Goal: Check status: Check status

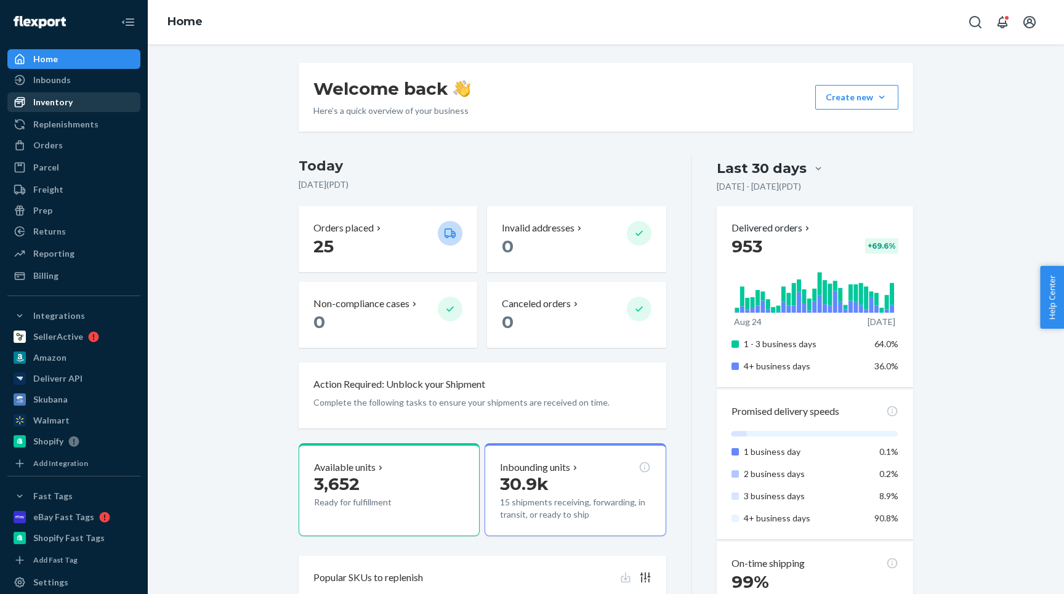
click at [70, 101] on div "Inventory" at bounding box center [52, 102] width 39 height 12
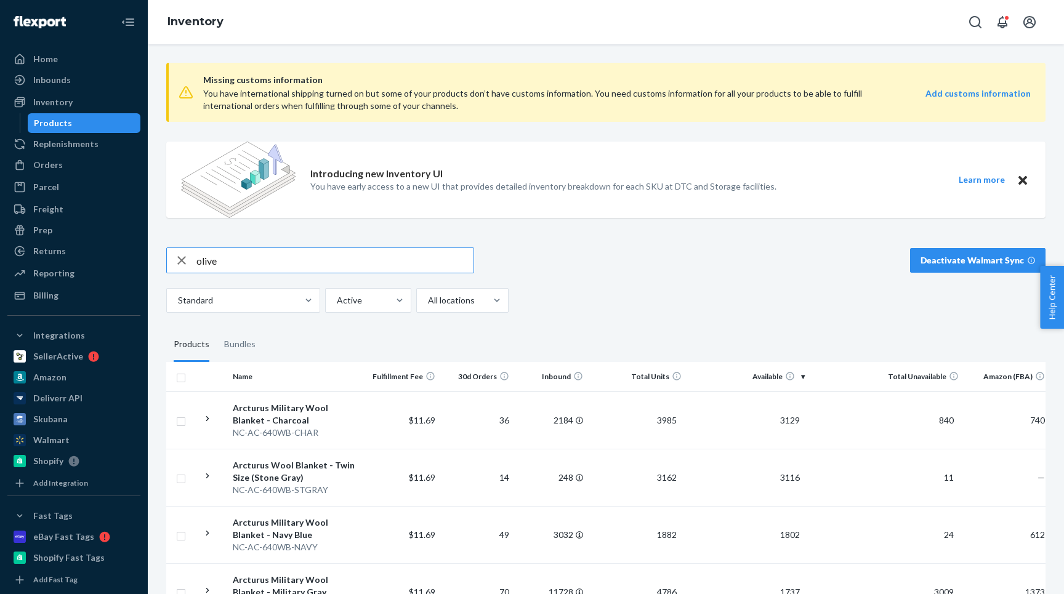
type input "olive"
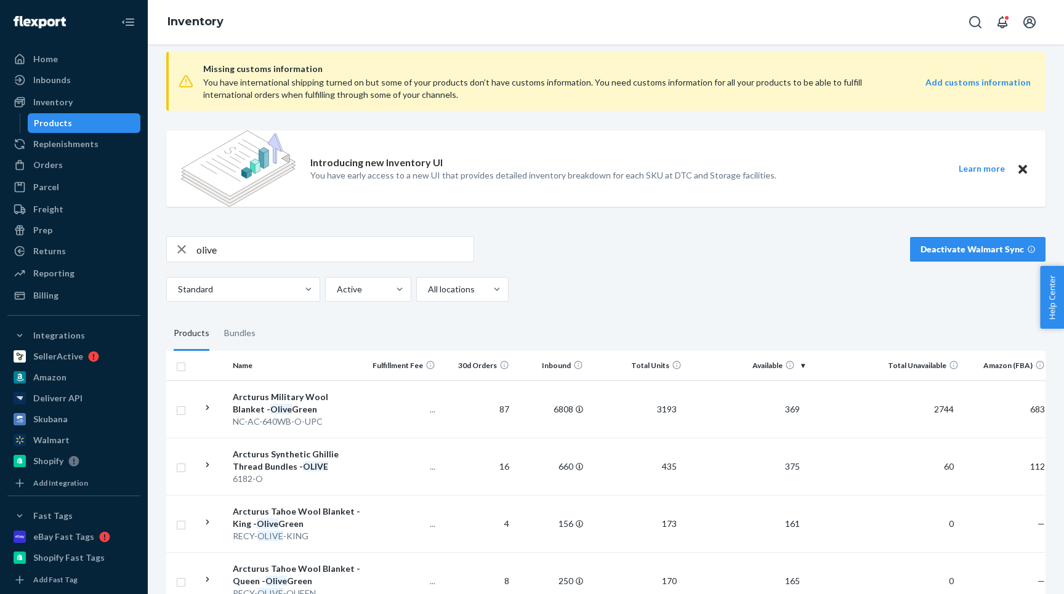
scroll to position [20, 0]
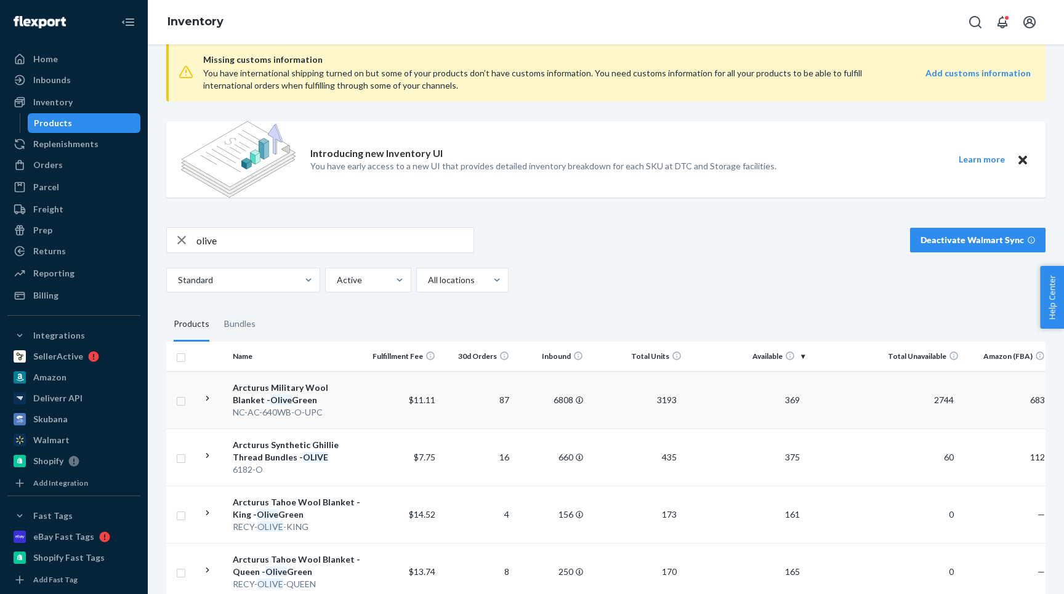
click at [203, 401] on icon at bounding box center [208, 399] width 12 height 12
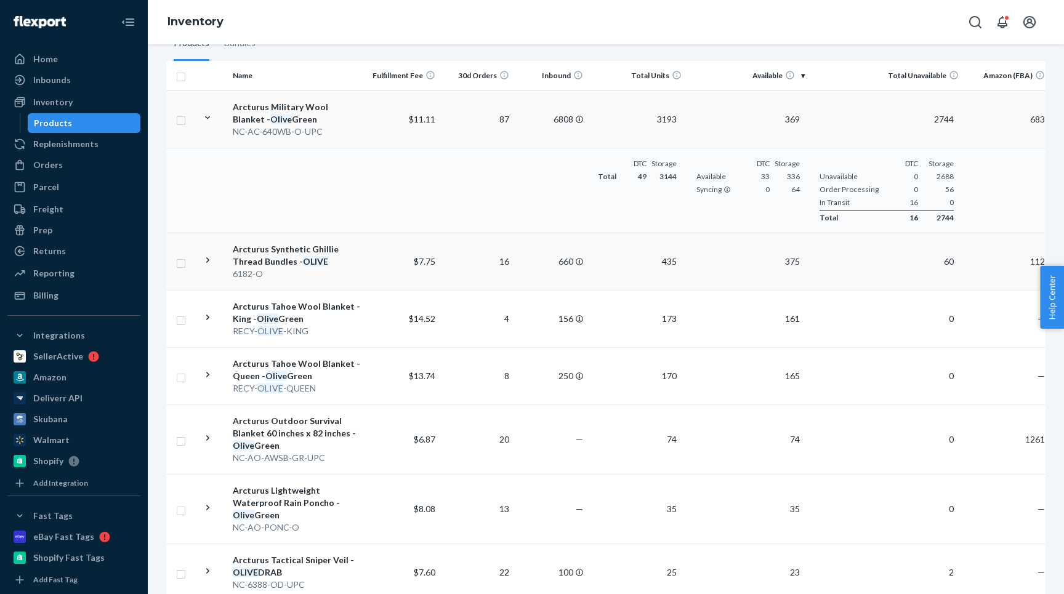
scroll to position [355, 0]
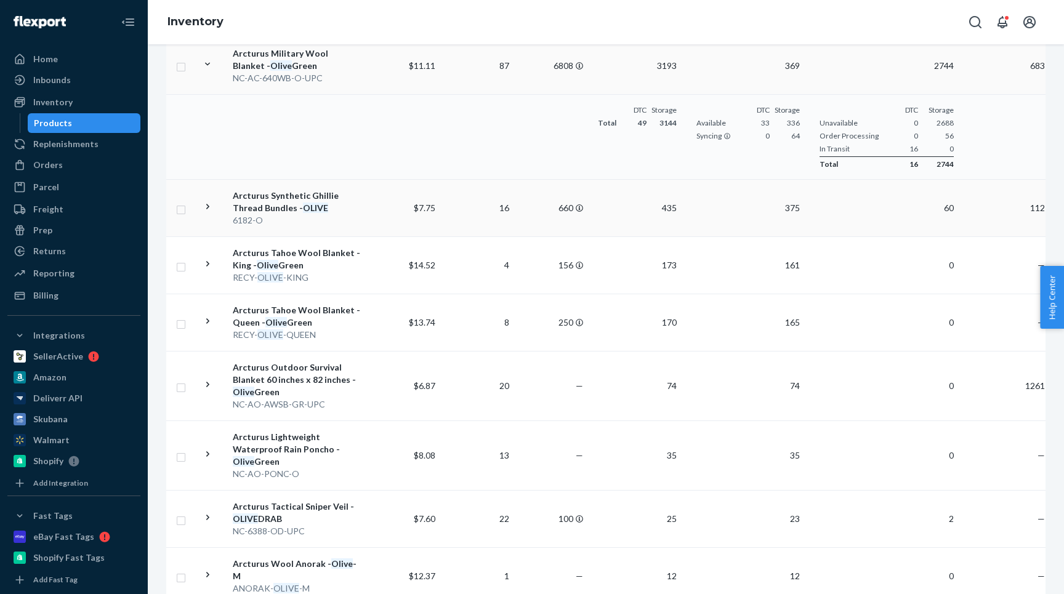
click at [204, 211] on icon at bounding box center [208, 207] width 12 height 12
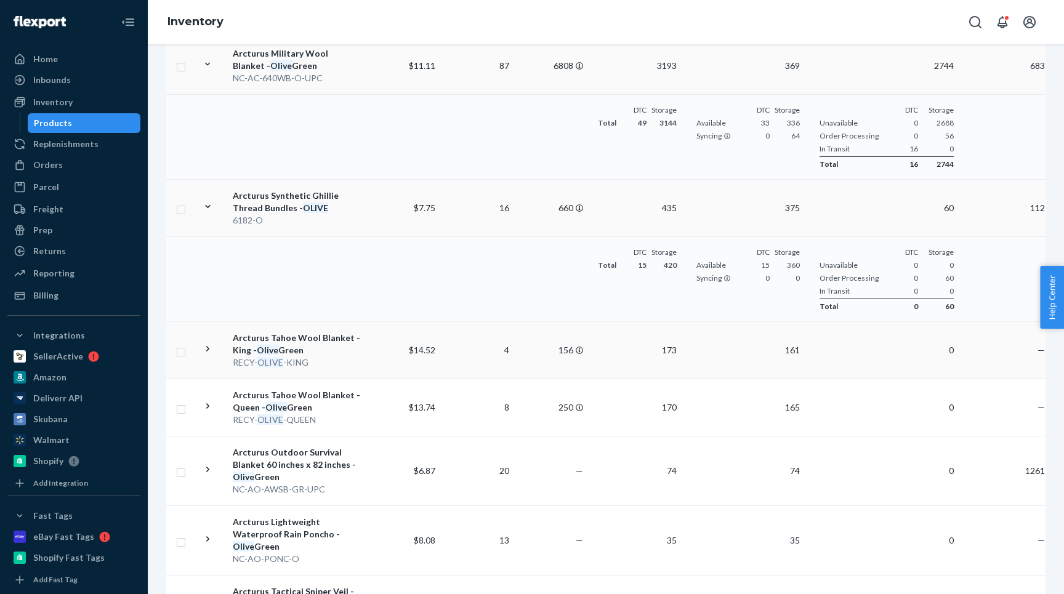
click at [206, 351] on icon at bounding box center [208, 349] width 12 height 12
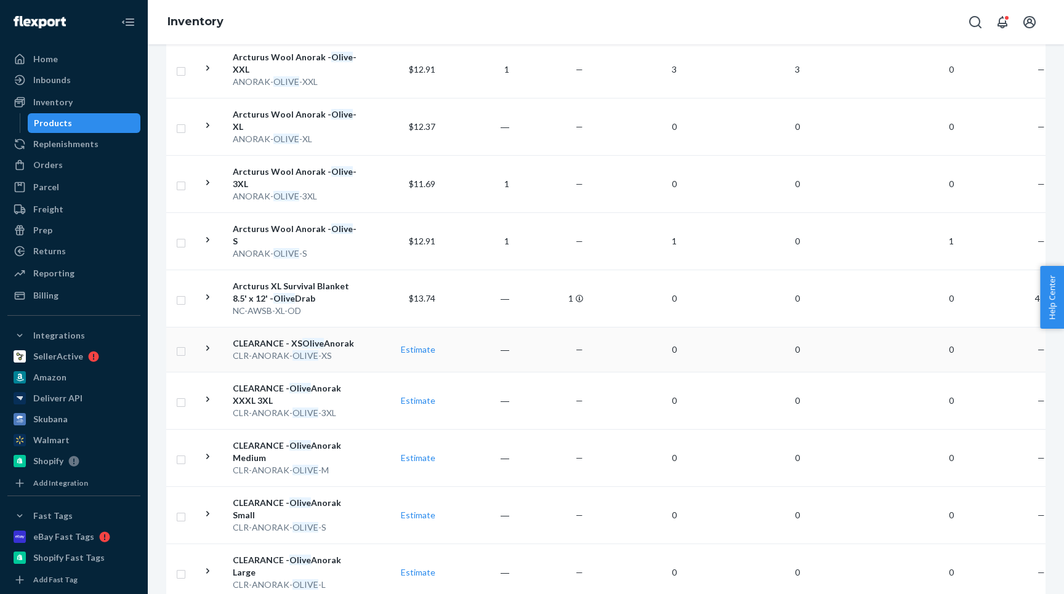
scroll to position [1137, 0]
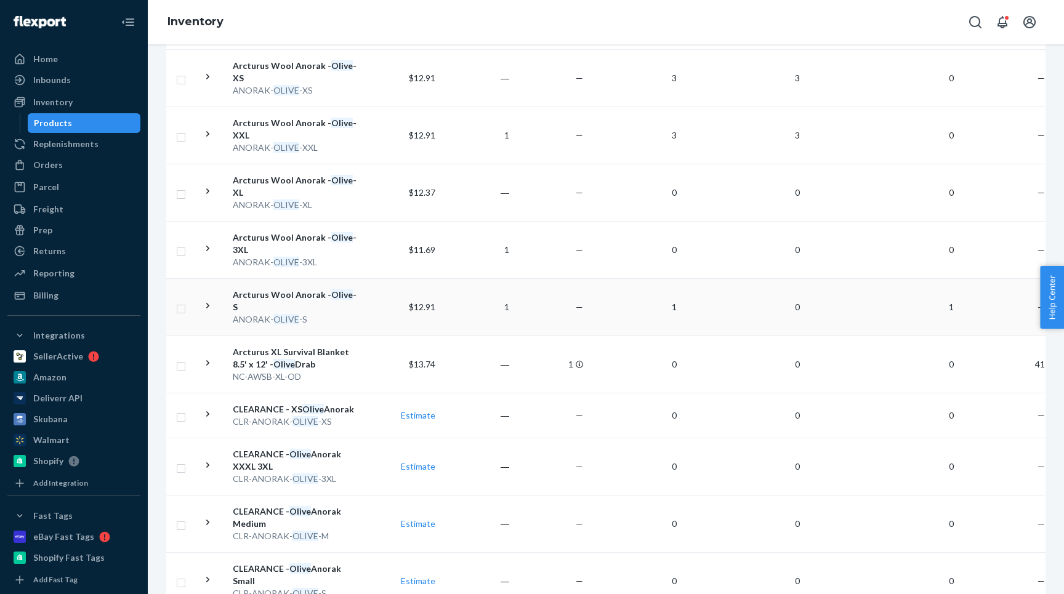
click at [207, 300] on div at bounding box center [208, 307] width 12 height 15
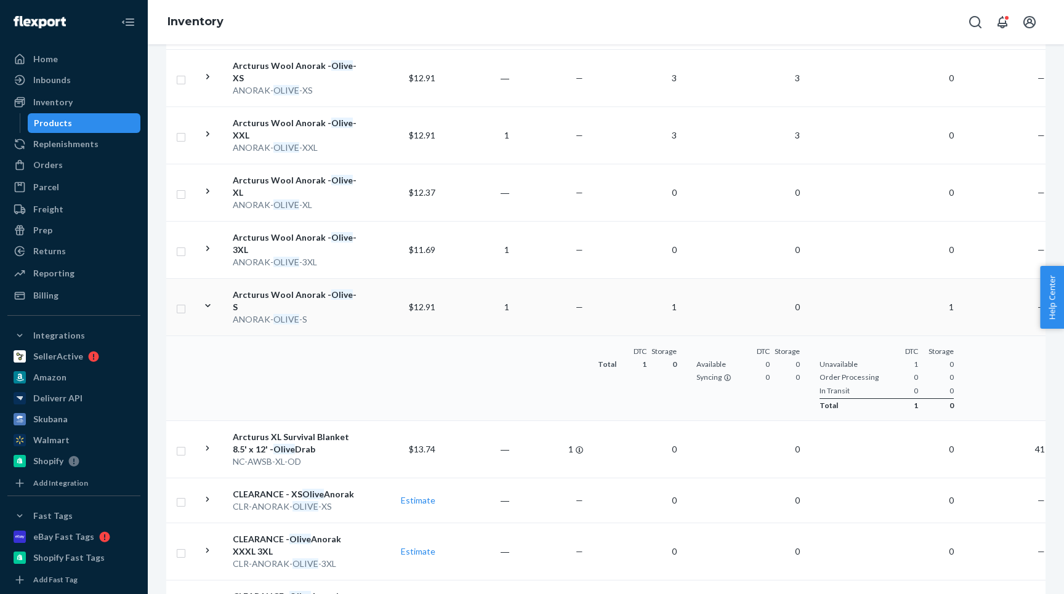
click at [328, 313] on div "ANORAK- OLIVE -S" at bounding box center [297, 319] width 129 height 12
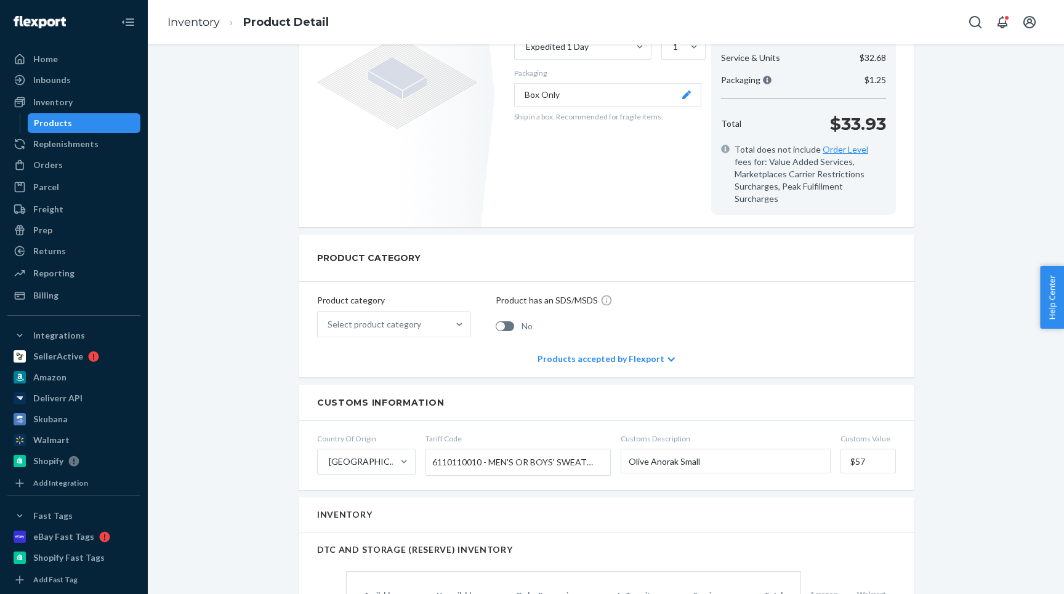
scroll to position [124, 0]
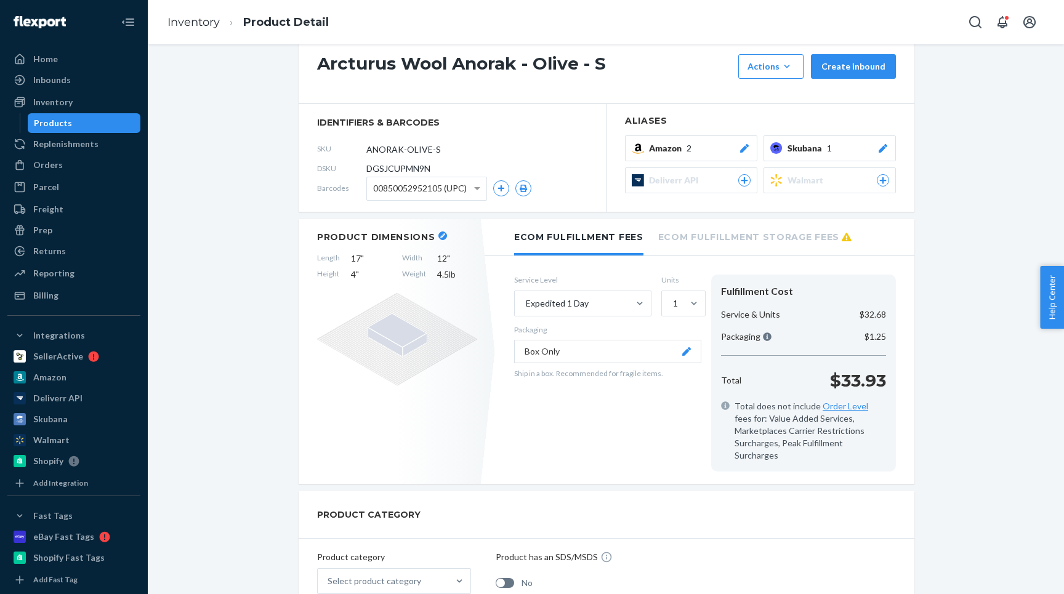
click at [383, 167] on span "DGSJCUPMN9N" at bounding box center [398, 168] width 64 height 12
copy span "DGSJCUPMN9N"
